Goal: Task Accomplishment & Management: Use online tool/utility

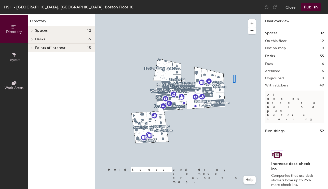
click at [235, 14] on div at bounding box center [177, 14] width 165 height 0
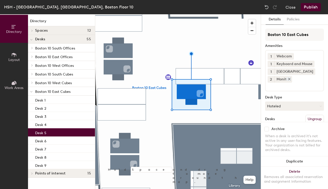
click at [288, 78] on icon at bounding box center [289, 79] width 4 height 4
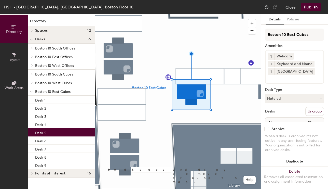
click at [285, 80] on input at bounding box center [290, 78] width 46 height 6
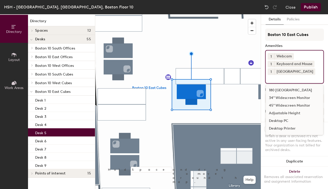
click at [284, 97] on div "34" Widescreen Monitor" at bounding box center [294, 98] width 57 height 8
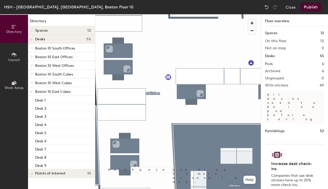
click at [303, 6] on button "Publish" at bounding box center [311, 7] width 20 height 8
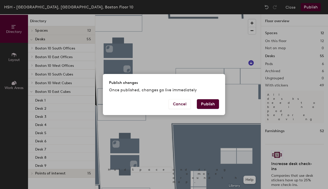
click at [213, 106] on button "Publish" at bounding box center [208, 104] width 22 height 10
